Goal: Task Accomplishment & Management: Use online tool/utility

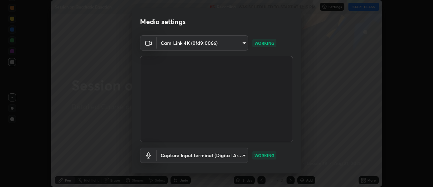
scroll to position [36, 0]
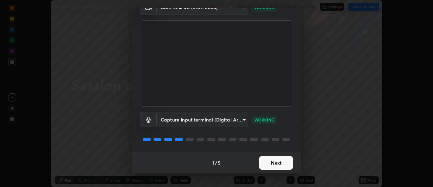
click at [270, 156] on button "Next" at bounding box center [276, 163] width 34 height 14
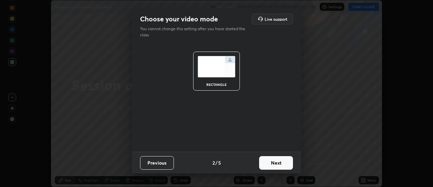
scroll to position [0, 0]
click at [277, 159] on button "Next" at bounding box center [276, 163] width 34 height 14
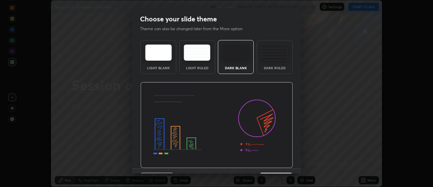
scroll to position [17, 0]
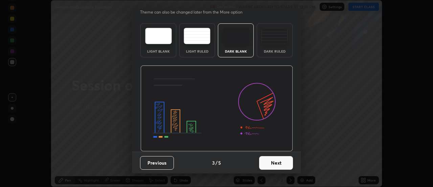
click at [277, 161] on button "Next" at bounding box center [276, 163] width 34 height 14
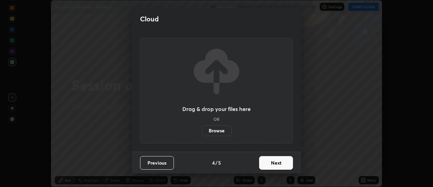
scroll to position [0, 0]
click at [271, 163] on button "Next" at bounding box center [276, 163] width 34 height 14
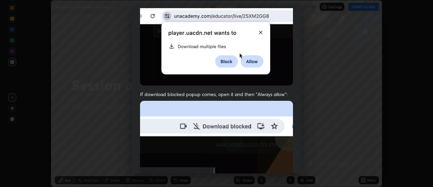
click at [250, 92] on span "If download blocked popup comes, open it and then "Always allow":" at bounding box center [216, 94] width 153 height 6
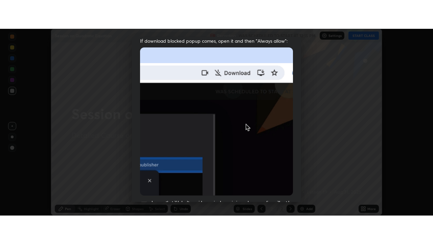
scroll to position [174, 0]
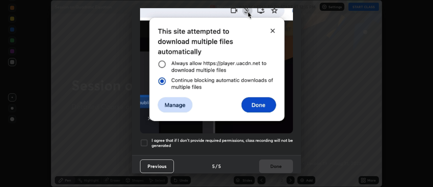
click at [147, 141] on div at bounding box center [144, 142] width 8 height 8
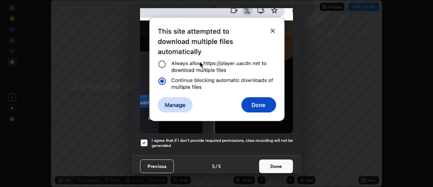
click at [272, 162] on button "Done" at bounding box center [276, 166] width 34 height 14
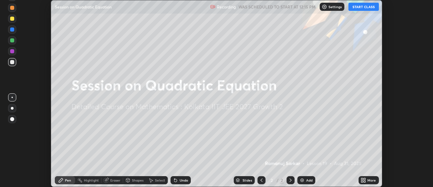
click at [362, 9] on button "START CLASS" at bounding box center [364, 7] width 30 height 8
click at [363, 181] on icon at bounding box center [363, 181] width 2 height 2
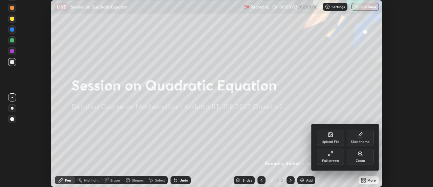
click at [330, 155] on icon at bounding box center [329, 154] width 1 height 1
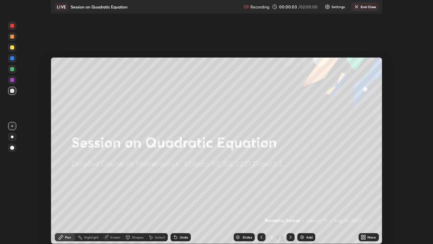
scroll to position [244, 433]
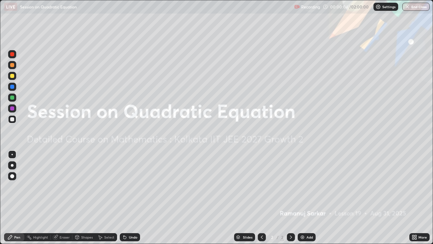
click at [307, 186] on div "Add" at bounding box center [310, 236] width 6 height 3
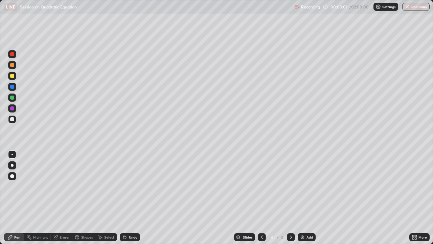
click at [13, 88] on div at bounding box center [12, 87] width 4 height 4
click at [12, 98] on div at bounding box center [12, 97] width 4 height 4
click at [129, 186] on div "Undo" at bounding box center [130, 237] width 20 height 8
click at [132, 186] on div "Undo" at bounding box center [130, 237] width 20 height 8
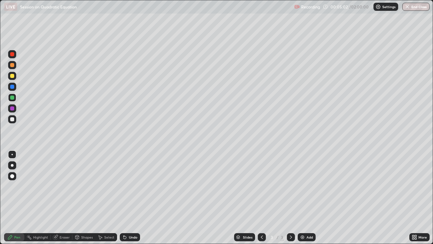
click at [12, 75] on div at bounding box center [12, 76] width 4 height 4
click at [13, 88] on div at bounding box center [12, 87] width 4 height 4
click at [13, 76] on div at bounding box center [12, 76] width 4 height 4
click at [132, 186] on div "Undo" at bounding box center [130, 237] width 20 height 8
click at [128, 186] on div "Undo" at bounding box center [130, 237] width 20 height 8
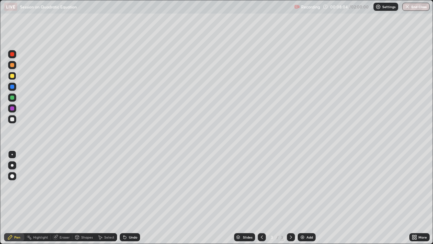
click at [127, 186] on div "Undo" at bounding box center [130, 237] width 20 height 8
click at [126, 186] on div "Undo" at bounding box center [130, 237] width 20 height 8
click at [304, 186] on img at bounding box center [302, 236] width 5 height 5
click at [12, 65] on div at bounding box center [12, 65] width 4 height 4
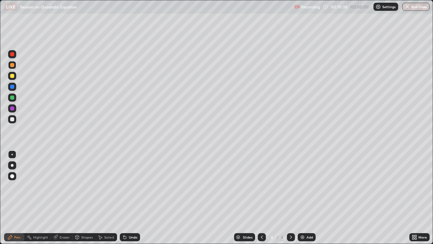
click at [128, 186] on div "Undo" at bounding box center [130, 237] width 20 height 8
click at [86, 186] on div "Shapes" at bounding box center [87, 236] width 12 height 3
click at [102, 186] on icon at bounding box center [101, 237] width 4 height 4
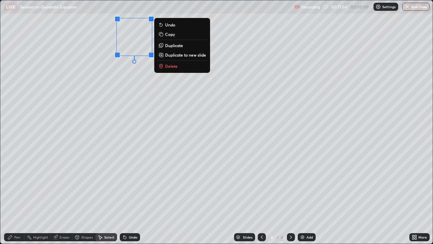
click at [174, 67] on p "Delete" at bounding box center [171, 65] width 13 height 5
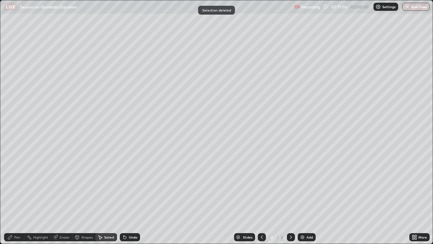
click at [17, 186] on div "Pen" at bounding box center [17, 236] width 6 height 3
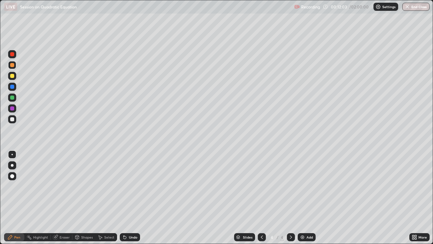
click at [125, 186] on icon at bounding box center [125, 237] width 3 height 3
click at [12, 119] on div at bounding box center [12, 119] width 4 height 4
click at [135, 186] on div "Undo" at bounding box center [130, 237] width 20 height 8
click at [134, 186] on div "Undo" at bounding box center [133, 236] width 8 height 3
click at [130, 186] on div "Undo" at bounding box center [133, 236] width 8 height 3
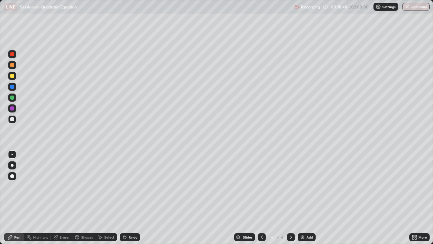
click at [105, 186] on div "Select" at bounding box center [109, 236] width 10 height 3
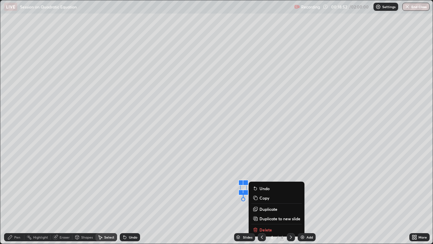
click at [260, 186] on p "Delete" at bounding box center [266, 229] width 13 height 5
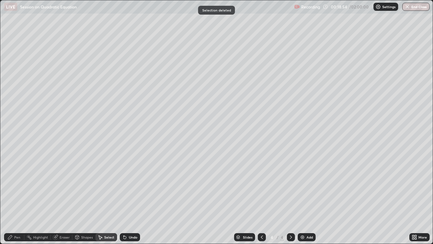
click at [17, 186] on div "Pen" at bounding box center [17, 236] width 6 height 3
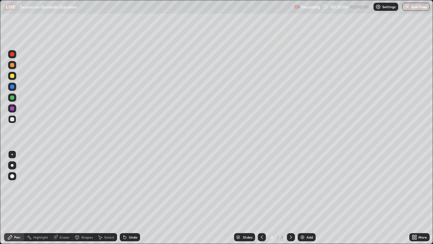
click at [126, 186] on icon at bounding box center [124, 236] width 5 height 5
click at [126, 186] on div "Undo" at bounding box center [130, 237] width 20 height 8
click at [364, 186] on div "Slides 4 / 4 Add" at bounding box center [275, 237] width 270 height 14
click at [365, 186] on div "Slides 4 / 4 Add" at bounding box center [275, 237] width 270 height 14
click at [307, 186] on div "Add" at bounding box center [310, 236] width 6 height 3
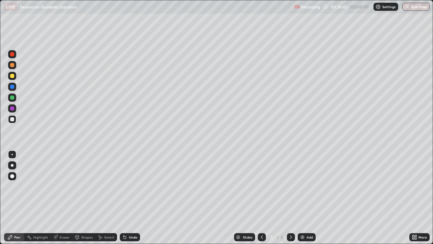
click at [11, 97] on div at bounding box center [12, 97] width 4 height 4
click at [133, 186] on div "Undo" at bounding box center [133, 236] width 8 height 3
click at [16, 78] on div at bounding box center [12, 76] width 8 height 8
click at [132, 186] on div "Undo" at bounding box center [133, 236] width 8 height 3
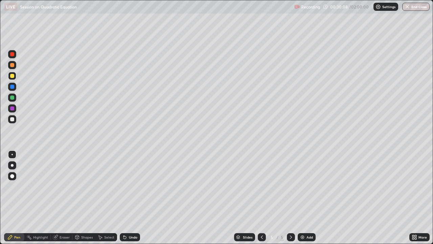
click at [132, 186] on div "Undo" at bounding box center [133, 236] width 8 height 3
click at [129, 186] on div "Undo" at bounding box center [133, 236] width 8 height 3
click at [129, 186] on div "Undo" at bounding box center [130, 237] width 20 height 8
click at [129, 186] on div "Undo" at bounding box center [133, 236] width 8 height 3
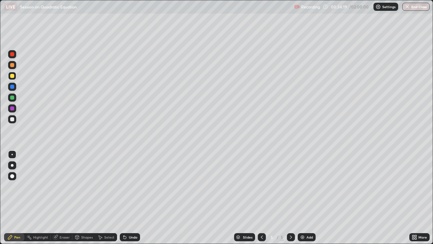
click at [304, 186] on img at bounding box center [302, 236] width 5 height 5
click at [134, 186] on div "Undo" at bounding box center [130, 237] width 20 height 8
click at [129, 186] on div "Undo" at bounding box center [133, 236] width 8 height 3
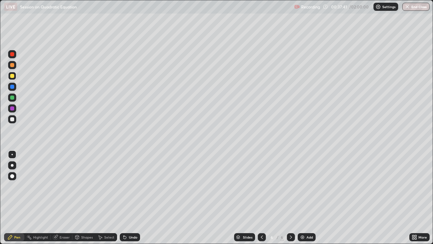
click at [129, 186] on div "Undo" at bounding box center [133, 236] width 8 height 3
click at [128, 186] on div "Undo" at bounding box center [130, 237] width 20 height 8
click at [124, 186] on icon at bounding box center [125, 237] width 3 height 3
click at [132, 186] on div "Undo" at bounding box center [133, 236] width 8 height 3
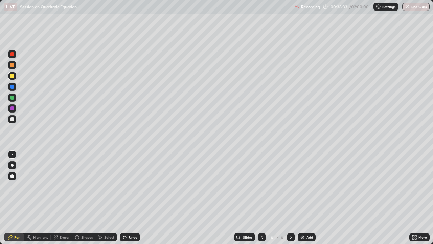
click at [11, 74] on div at bounding box center [12, 76] width 4 height 4
click at [13, 86] on div at bounding box center [12, 87] width 4 height 4
click at [8, 98] on div at bounding box center [12, 97] width 8 height 8
click at [131, 186] on div "Undo" at bounding box center [130, 237] width 20 height 8
click at [130, 186] on div "Undo" at bounding box center [130, 237] width 20 height 8
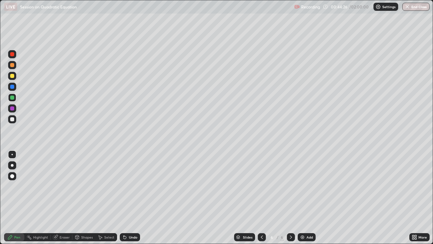
click at [130, 186] on div "Undo" at bounding box center [130, 237] width 20 height 8
click at [262, 186] on icon at bounding box center [261, 236] width 5 height 5
click at [261, 186] on icon at bounding box center [261, 236] width 5 height 5
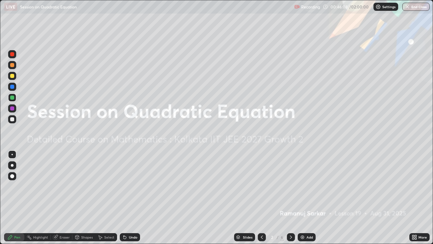
click at [292, 186] on icon at bounding box center [290, 236] width 5 height 5
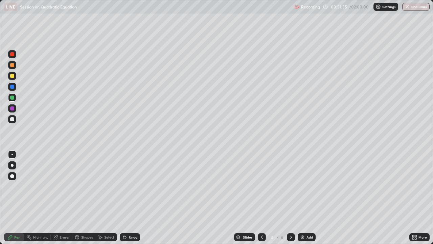
click at [108, 186] on div "Select" at bounding box center [109, 236] width 10 height 3
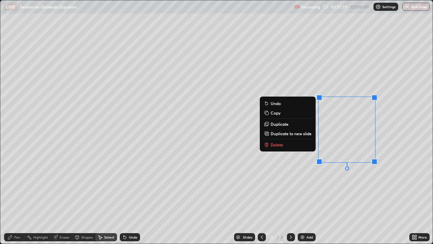
click at [282, 146] on button "Delete" at bounding box center [288, 145] width 50 height 8
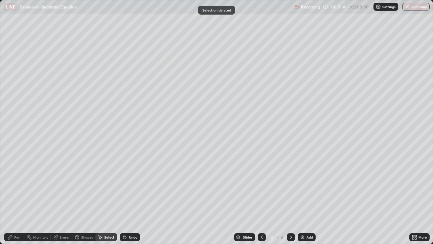
click at [18, 186] on div "Pen" at bounding box center [14, 237] width 20 height 8
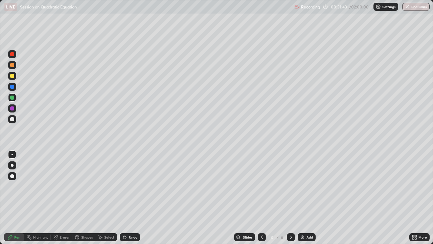
click at [10, 76] on div at bounding box center [12, 76] width 4 height 4
click at [291, 186] on icon at bounding box center [290, 236] width 5 height 5
click at [260, 186] on icon at bounding box center [261, 236] width 5 height 5
click at [261, 186] on icon at bounding box center [261, 236] width 5 height 5
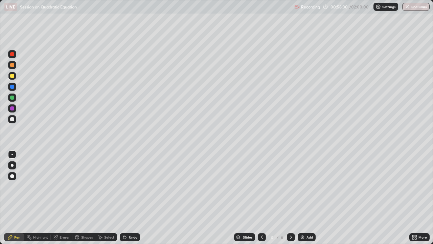
click at [289, 186] on icon at bounding box center [290, 236] width 5 height 5
click at [291, 186] on icon at bounding box center [290, 236] width 5 height 5
click at [259, 186] on icon at bounding box center [261, 236] width 5 height 5
click at [291, 186] on icon at bounding box center [290, 236] width 5 height 5
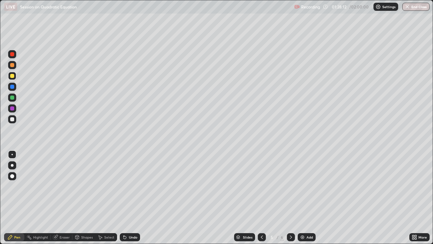
click at [291, 186] on icon at bounding box center [290, 236] width 5 height 5
click at [294, 186] on div at bounding box center [291, 237] width 8 height 8
click at [293, 186] on div at bounding box center [291, 237] width 8 height 8
click at [307, 186] on div "Add" at bounding box center [310, 236] width 6 height 3
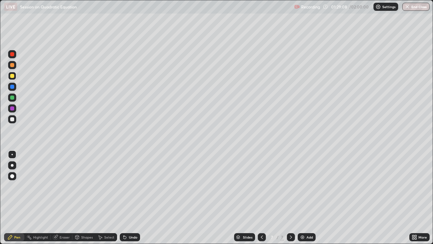
click at [125, 186] on icon at bounding box center [125, 237] width 3 height 3
click at [127, 186] on icon at bounding box center [124, 236] width 5 height 5
click at [126, 186] on icon at bounding box center [124, 236] width 5 height 5
click at [127, 186] on div "Undo" at bounding box center [130, 237] width 20 height 8
click at [125, 186] on icon at bounding box center [124, 236] width 5 height 5
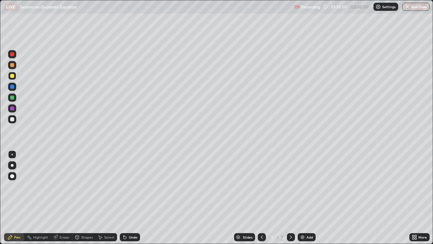
click at [129, 186] on div "Undo" at bounding box center [133, 236] width 8 height 3
click at [127, 186] on div "Undo" at bounding box center [130, 237] width 20 height 8
click at [134, 186] on div "Undo" at bounding box center [133, 236] width 8 height 3
click at [12, 99] on div at bounding box center [12, 97] width 4 height 4
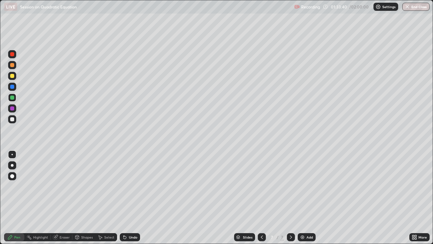
click at [12, 65] on div at bounding box center [12, 65] width 4 height 4
click at [12, 98] on div at bounding box center [12, 97] width 4 height 4
click at [12, 111] on div at bounding box center [12, 108] width 8 height 8
click at [40, 186] on div "Highlight" at bounding box center [40, 236] width 15 height 3
click at [20, 186] on div "Pen" at bounding box center [14, 237] width 20 height 8
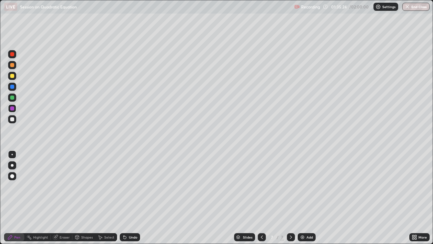
click at [13, 97] on div at bounding box center [12, 97] width 4 height 4
click at [12, 165] on div at bounding box center [12, 165] width 3 height 3
click at [290, 186] on icon at bounding box center [290, 236] width 5 height 5
click at [307, 186] on div "Add" at bounding box center [307, 237] width 18 height 8
click at [12, 88] on div at bounding box center [12, 87] width 4 height 4
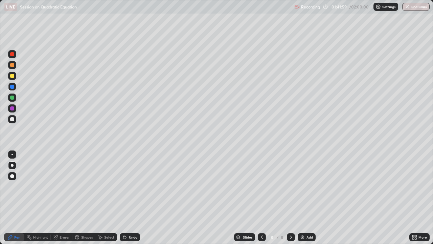
click at [13, 75] on div at bounding box center [12, 76] width 4 height 4
click at [13, 111] on div at bounding box center [12, 108] width 8 height 8
click at [12, 120] on div at bounding box center [12, 119] width 4 height 4
click at [126, 186] on div "Undo" at bounding box center [130, 237] width 20 height 8
click at [124, 186] on icon at bounding box center [125, 237] width 3 height 3
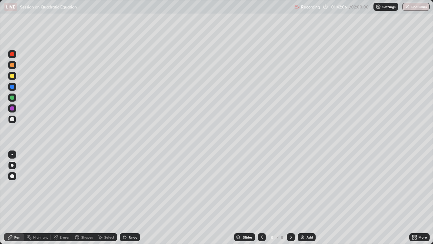
click at [123, 186] on div "Undo" at bounding box center [130, 237] width 20 height 8
click at [122, 186] on div "Undo" at bounding box center [130, 237] width 20 height 8
click at [122, 186] on icon at bounding box center [124, 236] width 5 height 5
click at [122, 186] on div "Undo" at bounding box center [130, 237] width 20 height 8
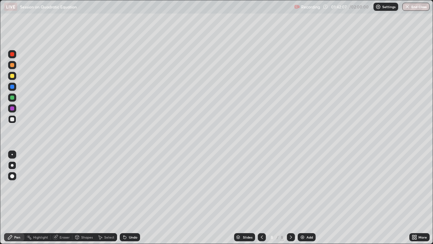
click at [123, 186] on div "Undo" at bounding box center [130, 237] width 20 height 8
click at [10, 75] on div at bounding box center [12, 76] width 4 height 4
click at [125, 186] on icon at bounding box center [124, 236] width 5 height 5
click at [125, 186] on icon at bounding box center [125, 237] width 3 height 3
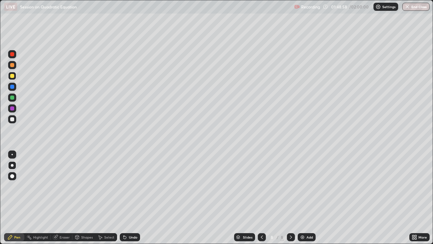
click at [125, 186] on icon at bounding box center [124, 236] width 5 height 5
click at [261, 186] on icon at bounding box center [261, 236] width 5 height 5
click at [291, 186] on icon at bounding box center [290, 236] width 5 height 5
click at [419, 8] on button "End Class" at bounding box center [416, 7] width 27 height 8
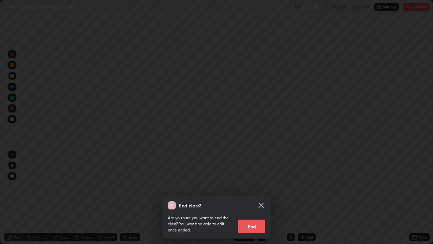
click at [256, 186] on button "End" at bounding box center [251, 226] width 27 height 14
